Goal: Find contact information: Find contact information

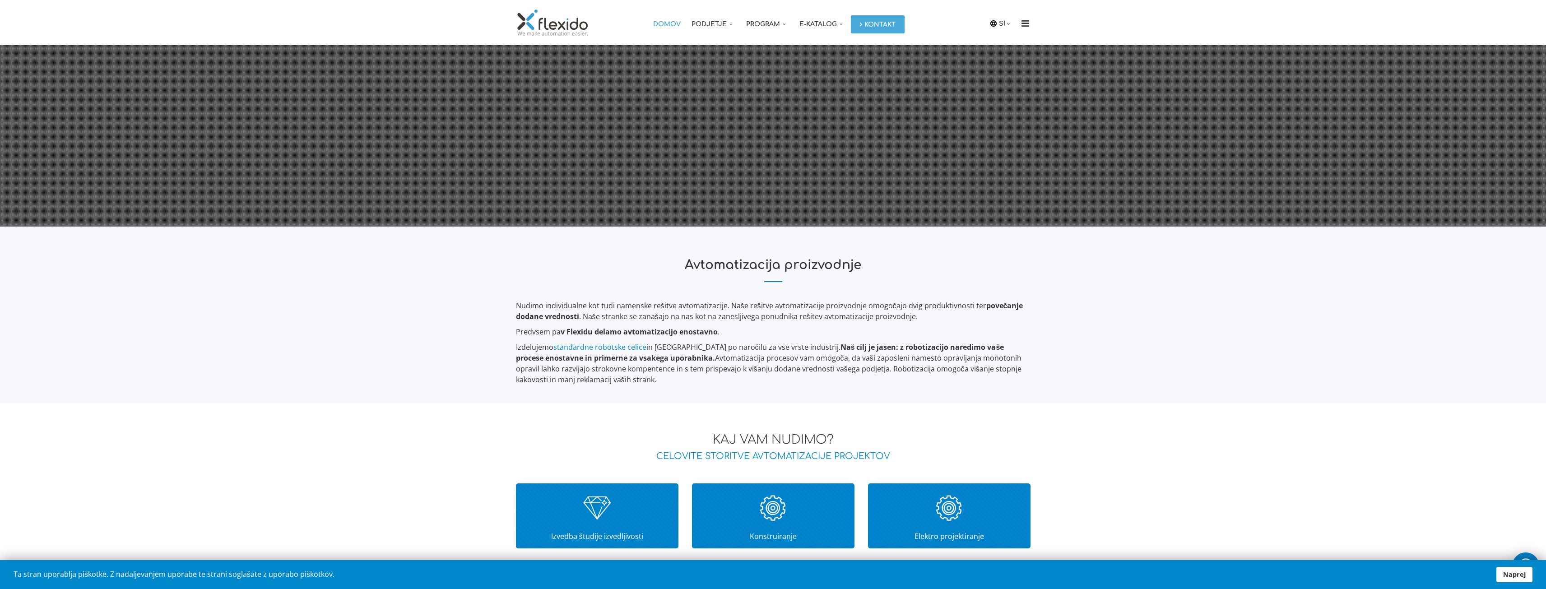
scroll to position [720, 0]
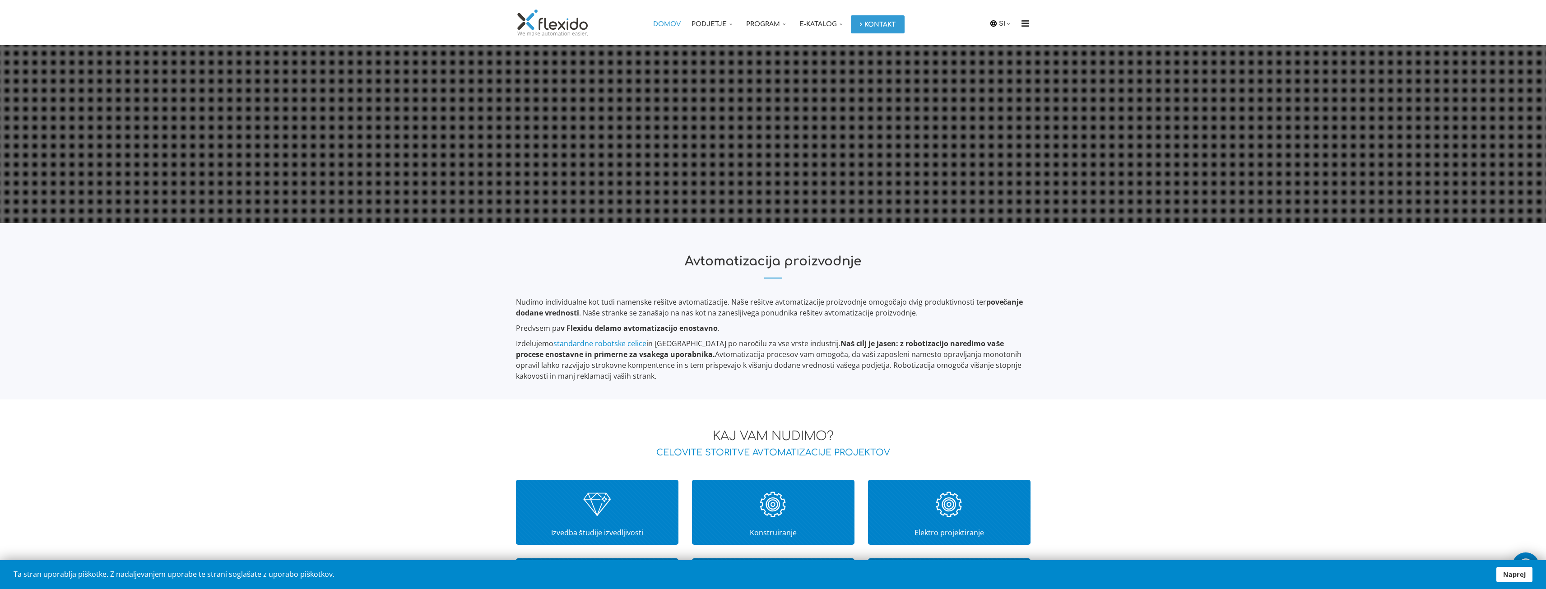
click at [877, 19] on link "Kontakt" at bounding box center [878, 24] width 54 height 18
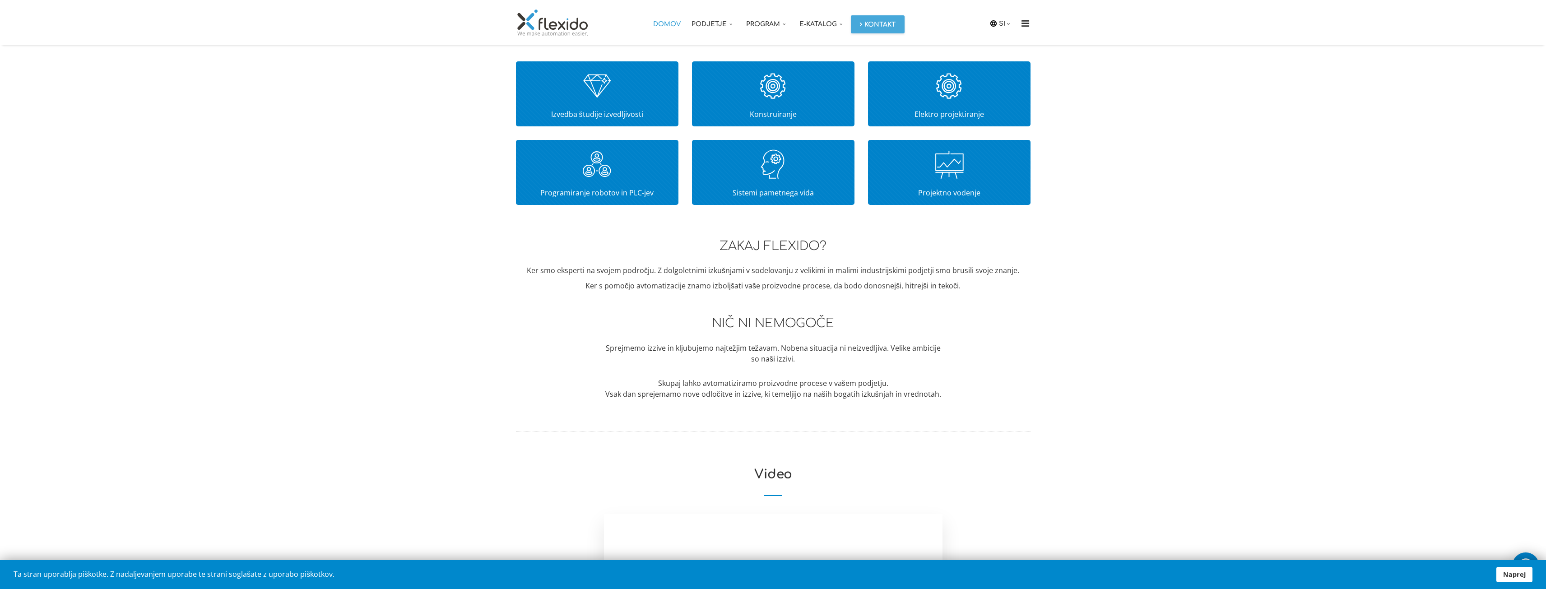
scroll to position [1139, 0]
click at [580, 170] on img at bounding box center [596, 164] width 53 height 45
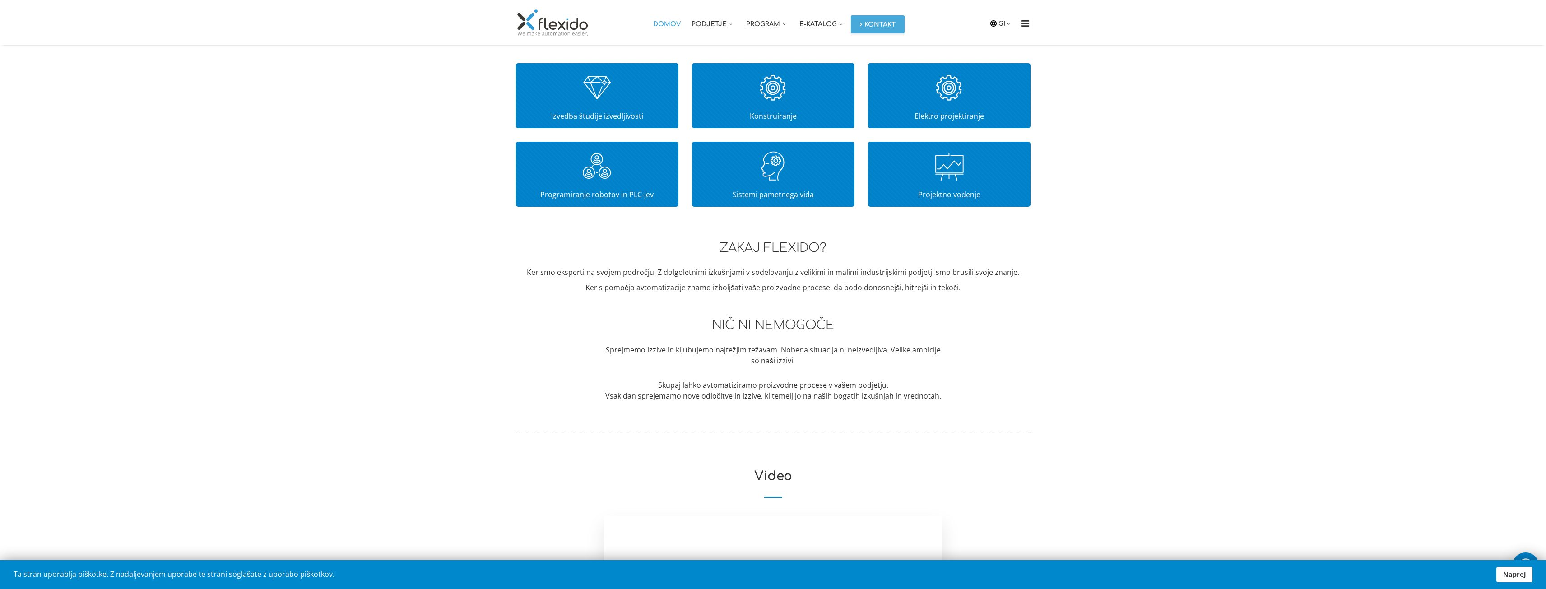
scroll to position [992, 0]
